Goal: Task Accomplishment & Management: Complete application form

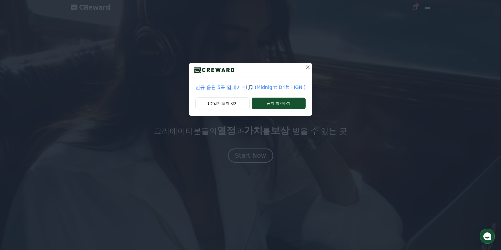
drag, startPoint x: 253, startPoint y: 152, endPoint x: 243, endPoint y: 125, distance: 28.4
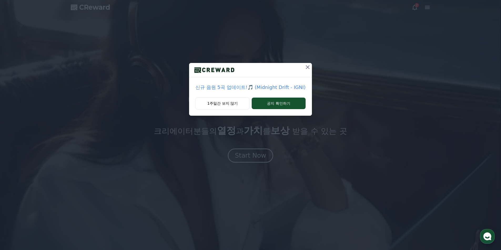
click at [252, 151] on div "신규 음원 5곡 업데이트!🎵 (Midnight Drift - IGNI) 1주일간 보지 않기 공지 확인하기" at bounding box center [250, 125] width 501 height 250
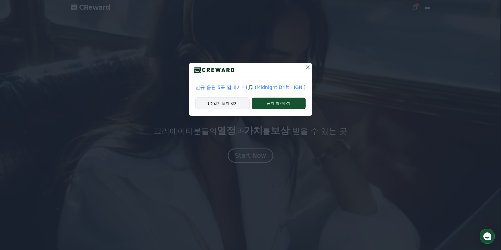
click at [232, 98] on button "1주일간 보지 않기" at bounding box center [222, 103] width 54 height 12
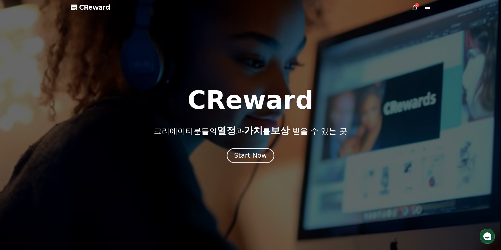
click at [253, 159] on div "Start Now" at bounding box center [250, 155] width 33 height 9
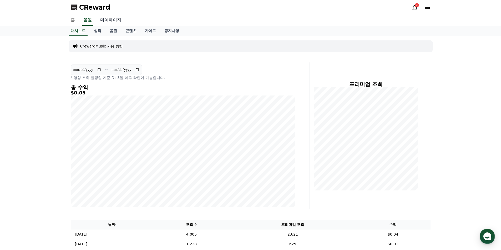
click at [106, 20] on link "마이페이지" at bounding box center [110, 20] width 29 height 11
select select "**********"
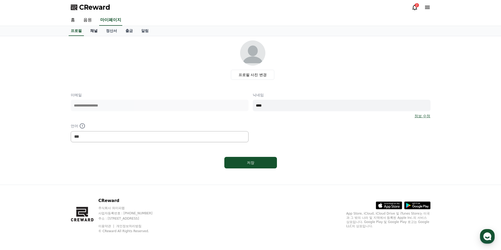
click at [97, 32] on link "채널" at bounding box center [94, 31] width 16 height 10
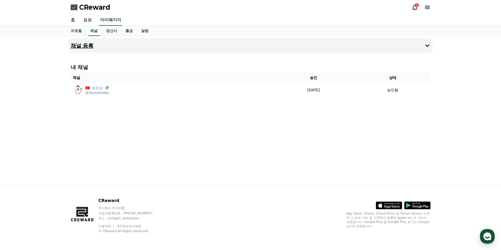
click at [424, 48] on icon at bounding box center [427, 46] width 6 height 6
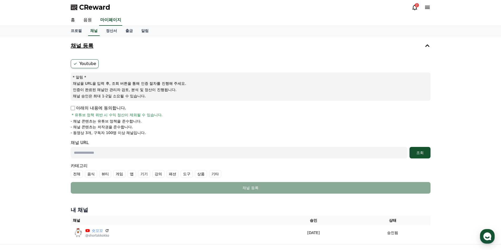
click at [87, 157] on input "text" at bounding box center [239, 153] width 336 height 12
paste input "**********"
type input "**********"
click at [414, 152] on div "조회" at bounding box center [419, 152] width 17 height 5
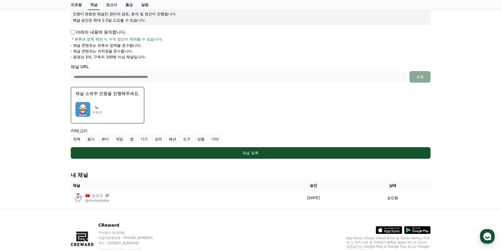
scroll to position [79, 0]
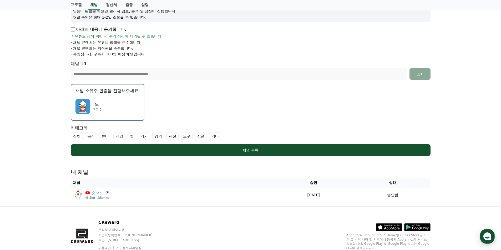
click at [101, 103] on p "노" at bounding box center [96, 104] width 9 height 6
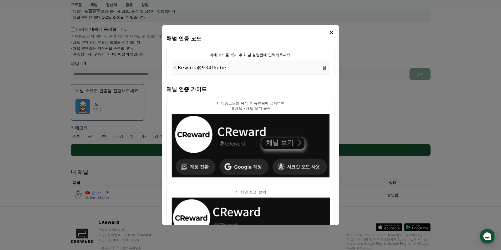
click at [377, 86] on button "close modal" at bounding box center [250, 125] width 501 height 250
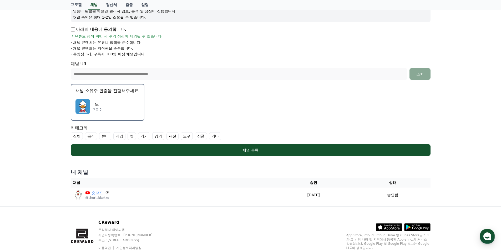
click at [118, 135] on label "게임" at bounding box center [119, 136] width 12 height 8
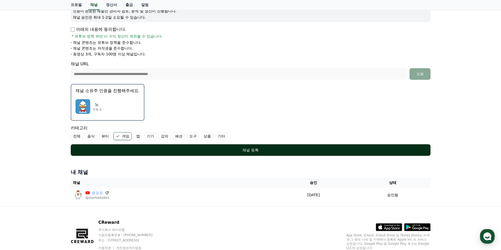
click at [131, 149] on div "채널 등록" at bounding box center [250, 150] width 338 height 5
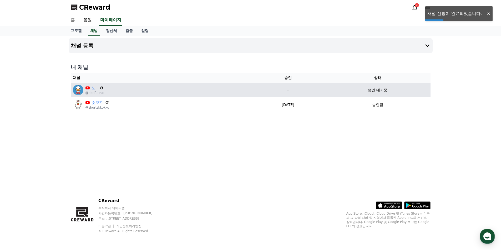
click at [378, 89] on p "승인 대기중" at bounding box center [377, 90] width 19 height 6
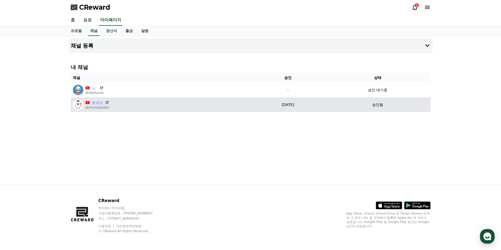
select select "**********"
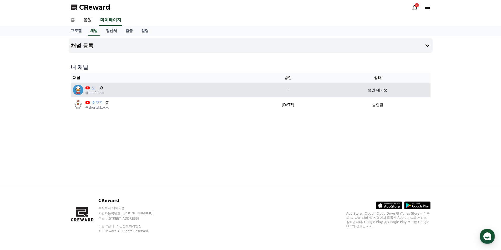
click at [102, 89] on icon at bounding box center [101, 88] width 5 height 5
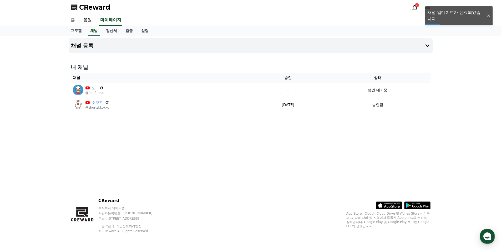
click at [428, 46] on icon at bounding box center [427, 46] width 6 height 6
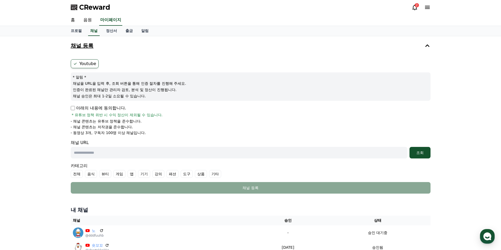
click at [123, 156] on input "text" at bounding box center [239, 153] width 336 height 12
paste input "**********"
type input "**********"
click at [429, 155] on button "조회" at bounding box center [419, 153] width 21 height 12
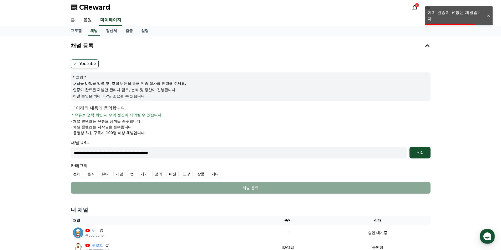
click at [94, 110] on p "아래의 내용에 동의합니다." at bounding box center [98, 108] width 55 height 6
click at [75, 111] on div "아래의 내용에 동의합니다. * 유튜브 정책 위반 시 수익 정산이 제외될 수 있습니다." at bounding box center [250, 111] width 359 height 13
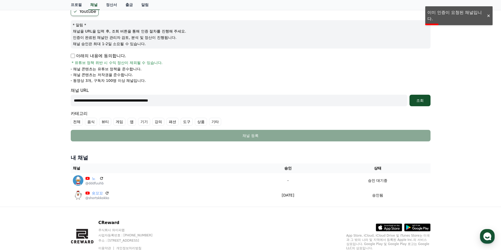
scroll to position [53, 0]
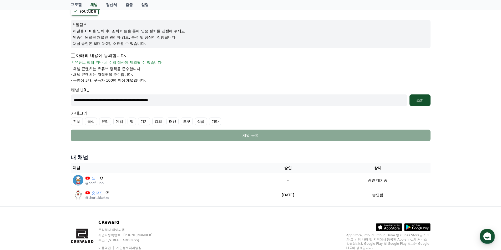
click at [86, 81] on p "- 동영상 3개, 구독자 100명 이상 채널입니다." at bounding box center [108, 80] width 75 height 5
drag, startPoint x: 85, startPoint y: 63, endPoint x: 114, endPoint y: 61, distance: 28.7
click at [114, 61] on span "* 유튜브 정책 위반 시 수익 정산이 제외될 수 있습니다." at bounding box center [117, 62] width 91 height 5
click at [116, 64] on span "* 유튜브 정책 위반 시 수익 정산이 제외될 수 있습니다." at bounding box center [117, 62] width 91 height 5
drag, startPoint x: 144, startPoint y: 61, endPoint x: 112, endPoint y: 61, distance: 31.5
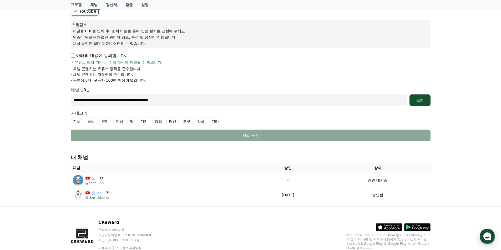
click at [114, 61] on span "* 유튜브 정책 위반 시 수익 정산이 제외될 수 있습니다." at bounding box center [117, 62] width 91 height 5
drag, startPoint x: 86, startPoint y: 69, endPoint x: 120, endPoint y: 69, distance: 33.4
click at [120, 69] on p "- 채널 콘텐츠는 유튜브 정책을 준수합니다." at bounding box center [106, 68] width 71 height 5
drag, startPoint x: 117, startPoint y: 74, endPoint x: 88, endPoint y: 75, distance: 29.7
click at [88, 75] on p "- 채널 콘텐츠는 저작권을 준수합니다." at bounding box center [102, 74] width 62 height 5
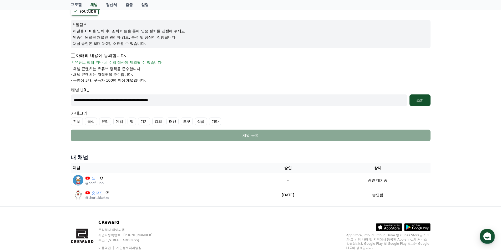
drag, startPoint x: 85, startPoint y: 83, endPoint x: 120, endPoint y: 85, distance: 35.0
click at [112, 83] on p "- 동영상 3개, 구독자 100명 이상 채널입니다." at bounding box center [108, 80] width 75 height 5
click at [207, 86] on form "**********" at bounding box center [250, 74] width 359 height 135
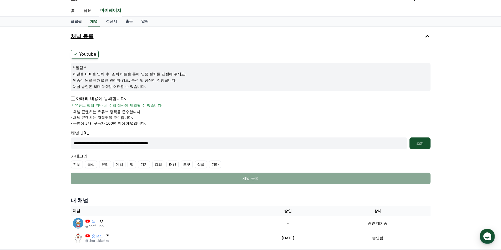
scroll to position [0, 0]
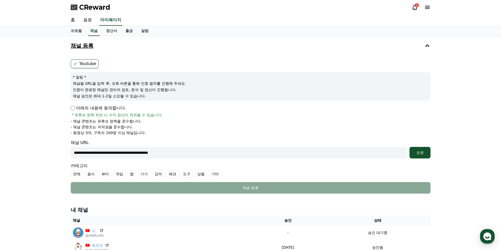
drag, startPoint x: 164, startPoint y: 84, endPoint x: 104, endPoint y: 84, distance: 60.4
click at [104, 84] on p "채널을 URL을 입력 후, 조회 버튼을 통해 인증 절차를 진행해 주세요." at bounding box center [250, 83] width 355 height 5
drag, startPoint x: 89, startPoint y: 96, endPoint x: 112, endPoint y: 96, distance: 22.6
click at [112, 96] on p "채널 승인은 최대 1-2일 소요될 수 있습니다." at bounding box center [250, 96] width 355 height 5
drag, startPoint x: 131, startPoint y: 88, endPoint x: 151, endPoint y: 88, distance: 20.2
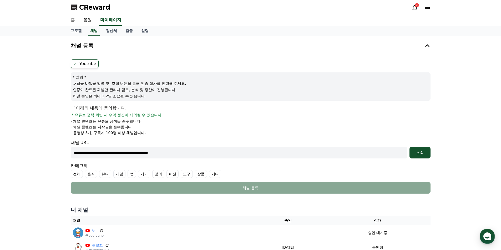
click at [151, 88] on p "인증이 완료된 채널만 관리자 검토, 분석 및 정산이 진행됩니다." at bounding box center [250, 89] width 355 height 5
drag, startPoint x: 162, startPoint y: 91, endPoint x: 98, endPoint y: 91, distance: 63.8
click at [98, 91] on p "인증이 완료된 채널만 관리자 검토, 분석 및 정산이 진행됩니다." at bounding box center [250, 89] width 355 height 5
click at [213, 91] on p "인증이 완료된 채널만 관리자 검토, 분석 및 정산이 진행됩니다." at bounding box center [250, 89] width 355 height 5
click at [90, 64] on label "Youtube" at bounding box center [85, 63] width 28 height 9
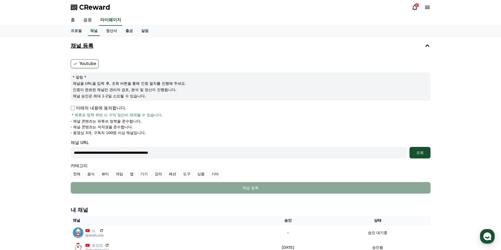
click at [422, 45] on button "채널 등록" at bounding box center [251, 45] width 364 height 15
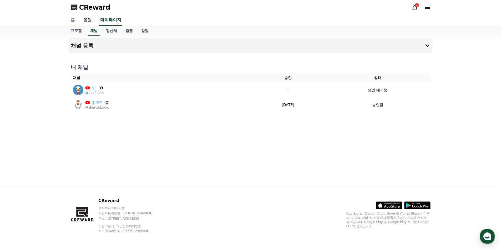
click at [337, 145] on div "채널 등록 내 채널 채널 승인 상태 노 @dddfuuhb - 승인 대기중 숏꼬꼬 @shortskkokko 2025-09-15 09-15 승인됨" at bounding box center [250, 110] width 368 height 149
